Goal: Transaction & Acquisition: Purchase product/service

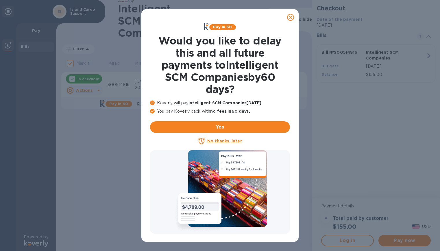
click at [292, 17] on icon at bounding box center [290, 17] width 7 height 7
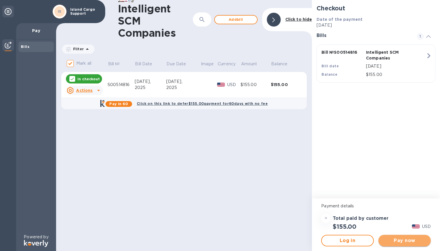
click at [407, 240] on span "Pay now" at bounding box center [404, 240] width 43 height 7
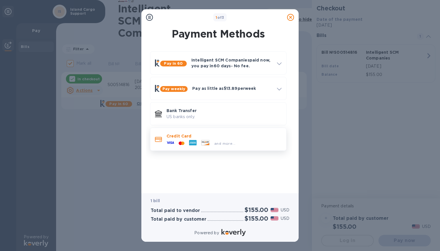
click at [176, 150] on div "Credit Card and more..." at bounding box center [218, 139] width 136 height 23
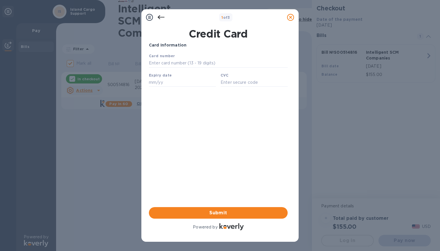
click at [186, 65] on input "text" at bounding box center [218, 63] width 139 height 9
type input "[CREDIT_CARD_NUMBER]"
click button "Save" at bounding box center [149, 53] width 0 height 0
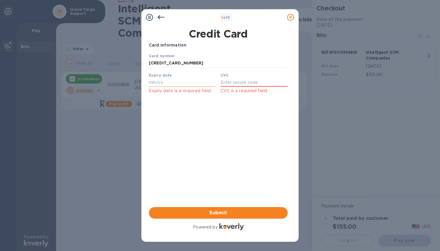
click at [153, 86] on input "text" at bounding box center [182, 82] width 67 height 9
type input "11/27"
click at [238, 84] on input "text" at bounding box center [254, 82] width 67 height 9
type input "238"
click at [223, 216] on span "Submit" at bounding box center [219, 213] width 130 height 7
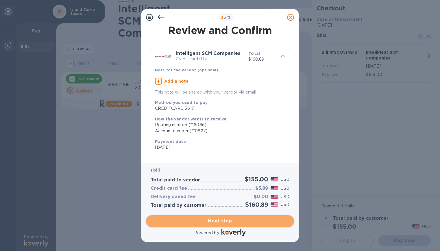
click at [228, 222] on span "Next step" at bounding box center [220, 221] width 139 height 7
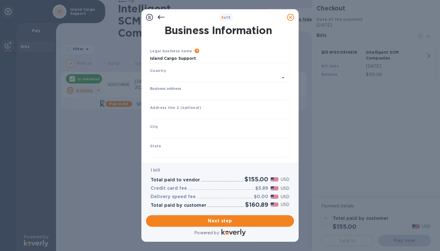
type input "[GEOGRAPHIC_DATA]"
click at [177, 92] on input "Business address" at bounding box center [218, 94] width 136 height 9
type input "[STREET_ADDRESS][PERSON_NAME]"
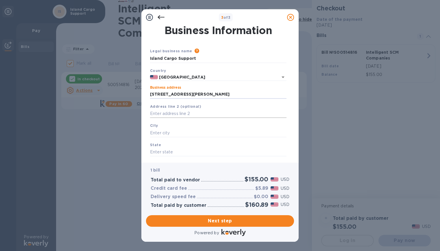
click at [175, 113] on input "text" at bounding box center [218, 114] width 136 height 9
click at [161, 136] on input "text" at bounding box center [218, 133] width 136 height 9
type input "Hawthorne"
type input "[US_STATE]"
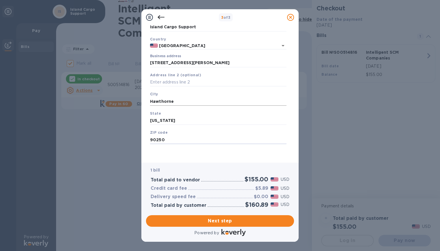
type input "90250"
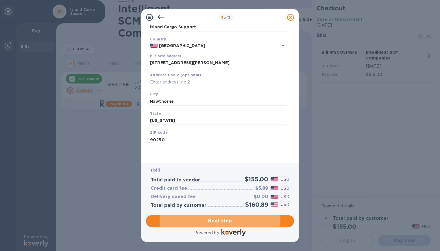
click at [226, 224] on span "Next step" at bounding box center [220, 221] width 139 height 7
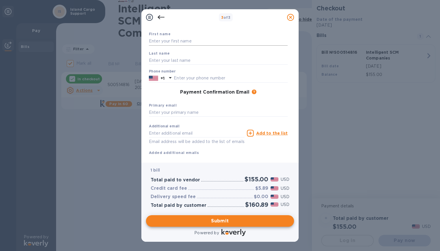
click at [172, 40] on input "text" at bounding box center [218, 41] width 139 height 9
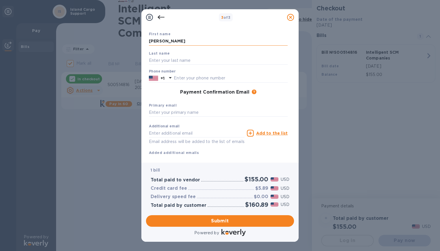
type input "[PERSON_NAME]"
click at [165, 77] on div "+1" at bounding box center [162, 78] width 6 height 8
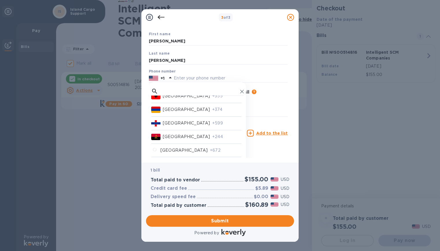
scroll to position [116, 0]
click at [187, 146] on p "[US_STATE]" at bounding box center [175, 149] width 25 height 6
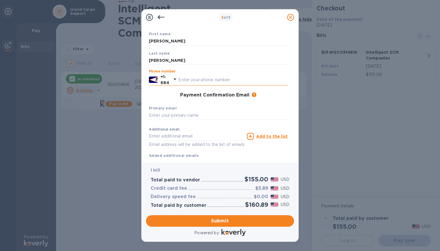
click at [204, 82] on input "text" at bounding box center [232, 79] width 109 height 9
type input "2583558"
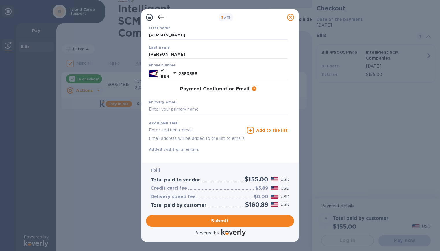
scroll to position [48, 0]
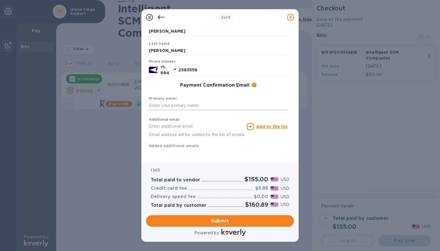
click at [185, 102] on input "text" at bounding box center [218, 106] width 139 height 9
paste input "[EMAIL_ADDRESS][DOMAIN_NAME]"
type input "[EMAIL_ADDRESS][DOMAIN_NAME]"
click at [186, 122] on input "text" at bounding box center [197, 126] width 96 height 9
paste input "[EMAIL_ADDRESS][DOMAIN_NAME]"
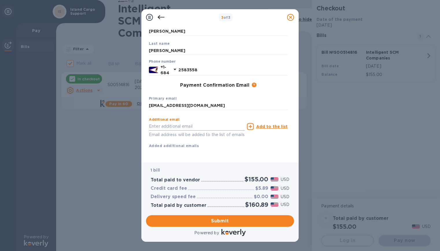
type input "[EMAIL_ADDRESS][DOMAIN_NAME]"
drag, startPoint x: 218, startPoint y: 121, endPoint x: 103, endPoint y: 113, distance: 115.4
click at [103, 113] on div "3 of 3 Payment Contact Information First name [PERSON_NAME] Last name [PERSON_N…" at bounding box center [220, 125] width 440 height 251
click at [168, 122] on input "text" at bounding box center [197, 126] width 96 height 9
paste input "[PERSON_NAME][EMAIL_ADDRESS][PERSON_NAME][DOMAIN_NAME]"
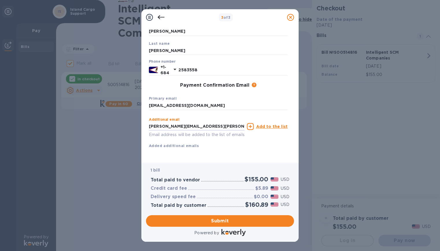
type input "[PERSON_NAME][EMAIL_ADDRESS][PERSON_NAME][DOMAIN_NAME]"
click at [262, 124] on u "Add to the list" at bounding box center [272, 126] width 32 height 5
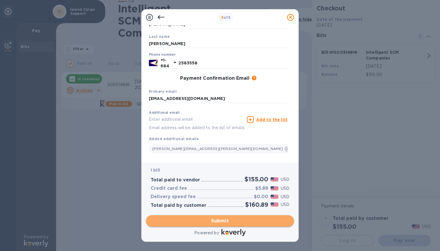
click at [216, 218] on span "Submit" at bounding box center [220, 221] width 139 height 7
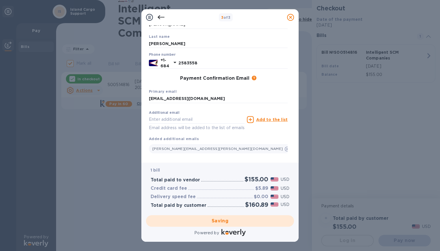
checkbox input "false"
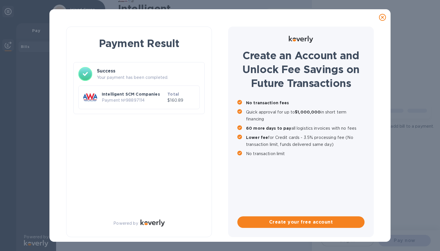
scroll to position [0, 0]
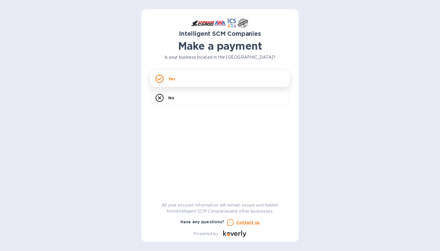
click at [174, 81] on p "Yes" at bounding box center [171, 79] width 7 height 6
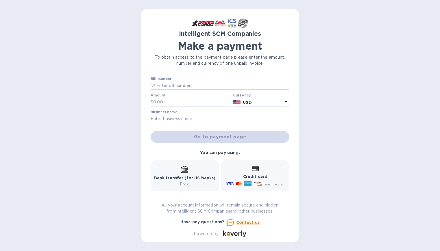
click at [172, 87] on input "text" at bounding box center [222, 86] width 134 height 9
type input "S00502766"
click at [158, 101] on input "text" at bounding box center [192, 102] width 78 height 9
type input "8,600.00"
click at [179, 120] on input "text" at bounding box center [220, 119] width 139 height 9
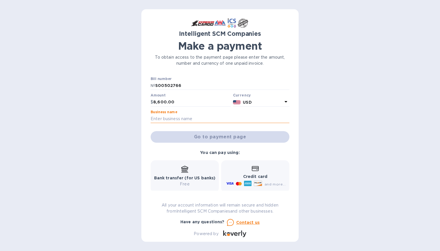
type input "Island Cargo Support"
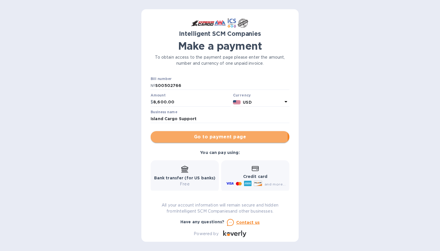
click at [200, 138] on span "Go to payment page" at bounding box center [220, 137] width 130 height 7
